Goal: Information Seeking & Learning: Learn about a topic

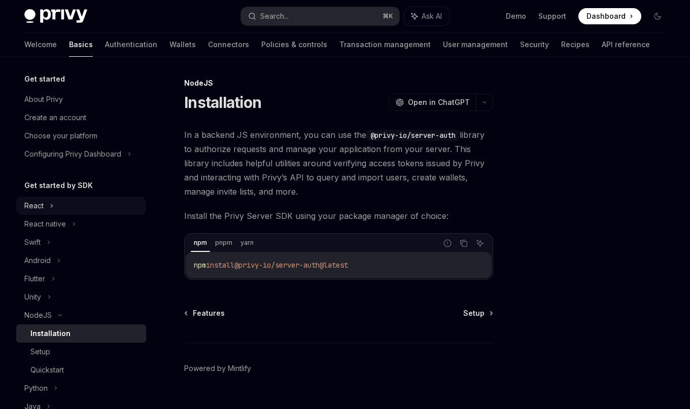
click at [97, 206] on div "React" at bounding box center [81, 206] width 130 height 18
type textarea "*"
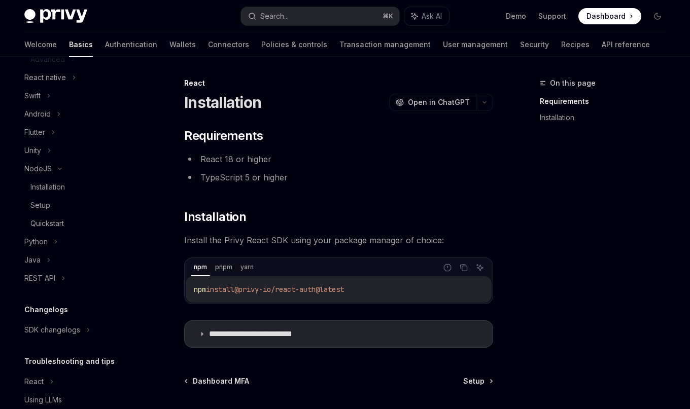
scroll to position [238, 0]
click at [323, 24] on button "Search... ⌘ K" at bounding box center [320, 16] width 159 height 18
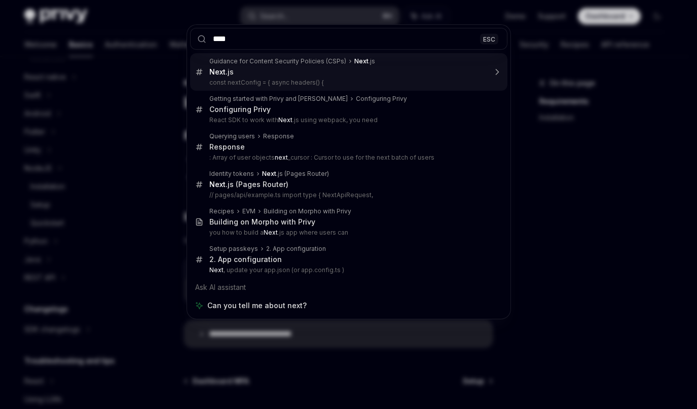
type input "*****"
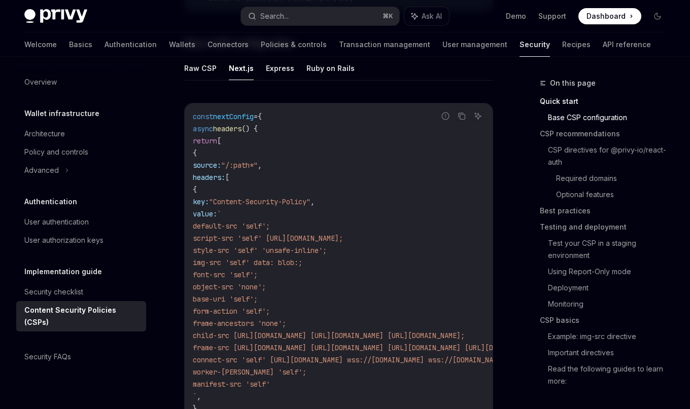
scroll to position [301, 0]
type textarea "*"
